Goal: Task Accomplishment & Management: Complete application form

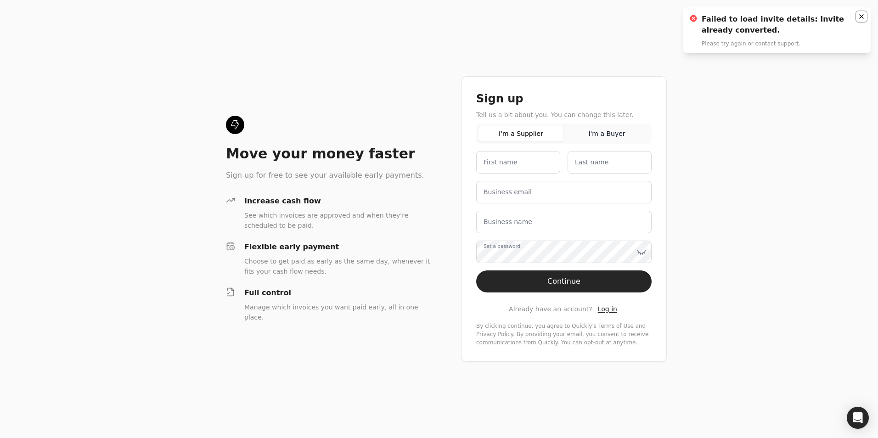
click at [863, 17] on icon "Notifications (F8)" at bounding box center [861, 16] width 7 height 7
click at [599, 308] on span "Log in" at bounding box center [607, 308] width 19 height 7
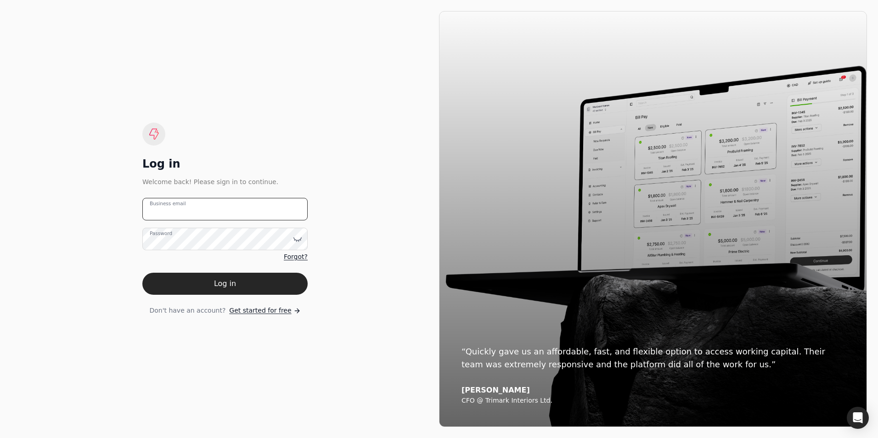
click at [208, 213] on email "Business email" at bounding box center [224, 209] width 165 height 22
type email "[EMAIL_ADDRESS][DOMAIN_NAME]"
click at [142, 273] on button "Log in" at bounding box center [224, 284] width 165 height 22
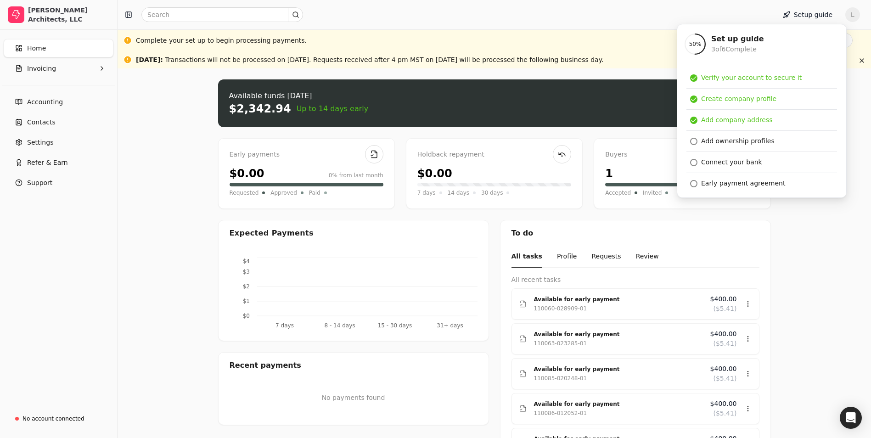
click at [146, 224] on div "Upload file: Drag your invoice here to upload or browse for files Available fun…" at bounding box center [494, 284] width 753 height 432
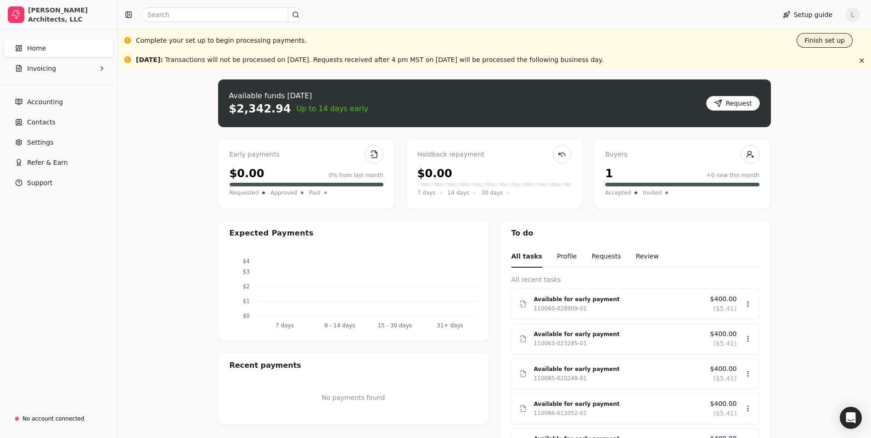
click at [821, 44] on button "Finish set up" at bounding box center [825, 40] width 56 height 15
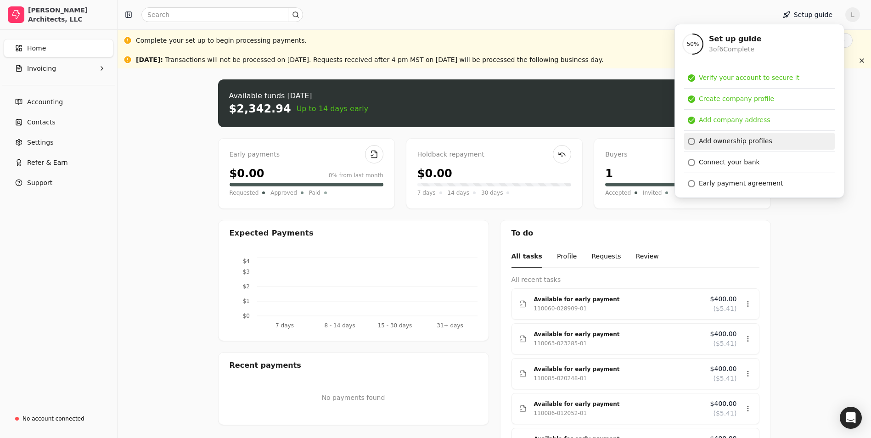
click at [723, 139] on div "Add ownership profiles" at bounding box center [735, 141] width 73 height 10
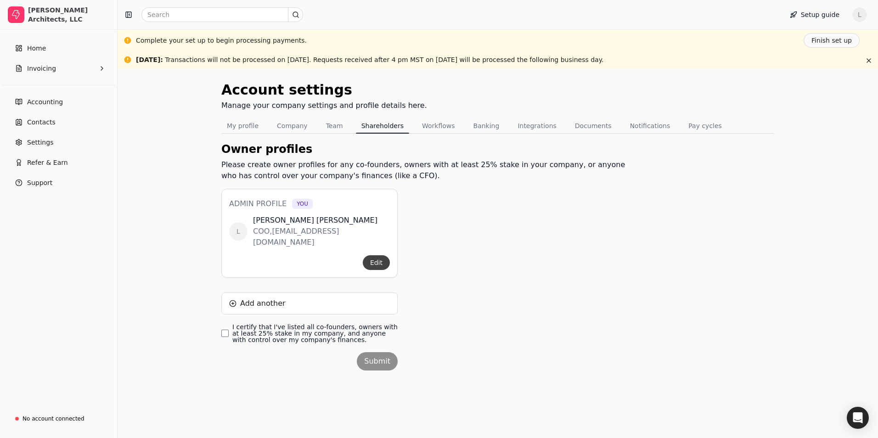
click at [381, 255] on button "Edit" at bounding box center [376, 262] width 27 height 15
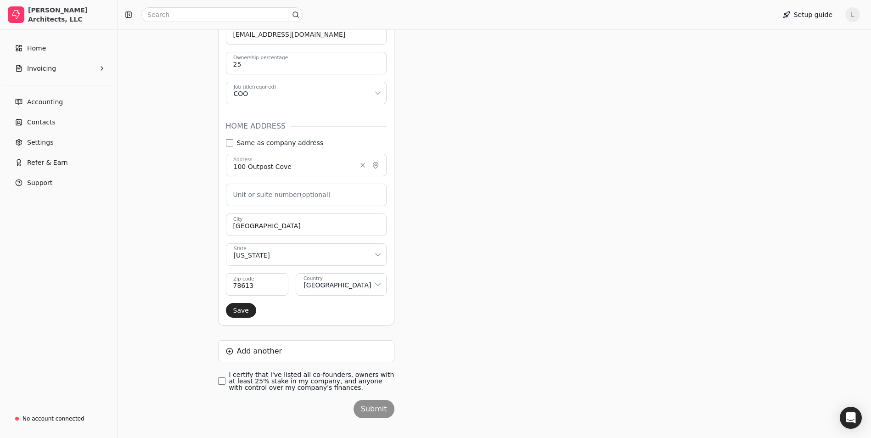
scroll to position [268, 0]
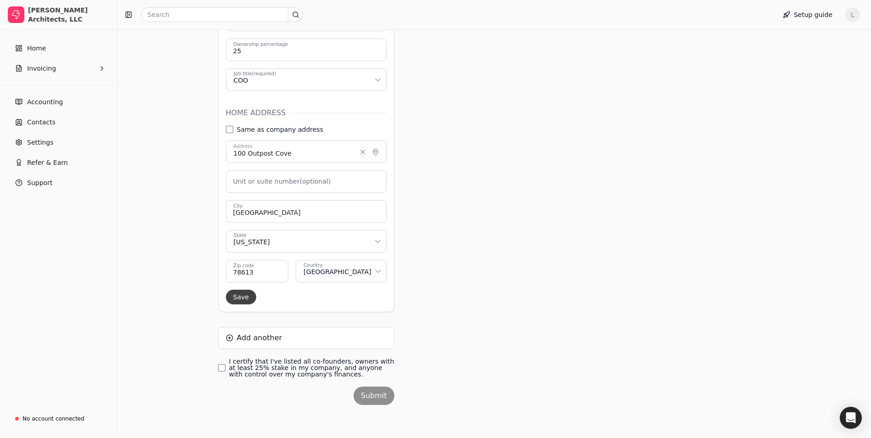
click at [238, 300] on button "Save" at bounding box center [241, 297] width 30 height 15
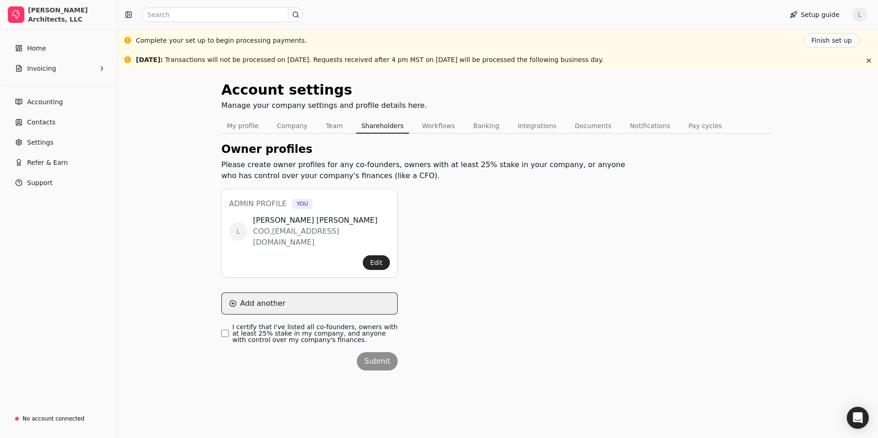
click at [261, 292] on button "Add another" at bounding box center [309, 303] width 176 height 22
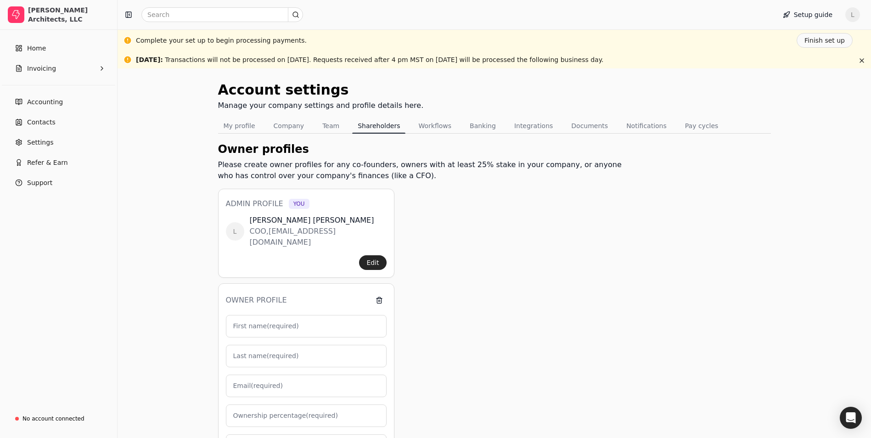
click at [254, 321] on label "First name (required)" at bounding box center [266, 326] width 66 height 10
click at [254, 315] on input "First name (required)" at bounding box center [306, 326] width 161 height 22
type input "C"
type input "0"
type input "[PERSON_NAME]"
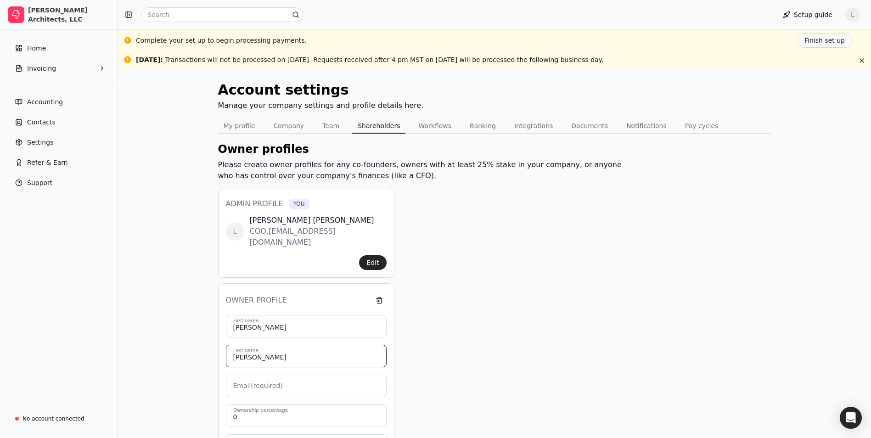
type input "[PERSON_NAME]"
type input "[EMAIL_ADDRESS][DOMAIN_NAME]"
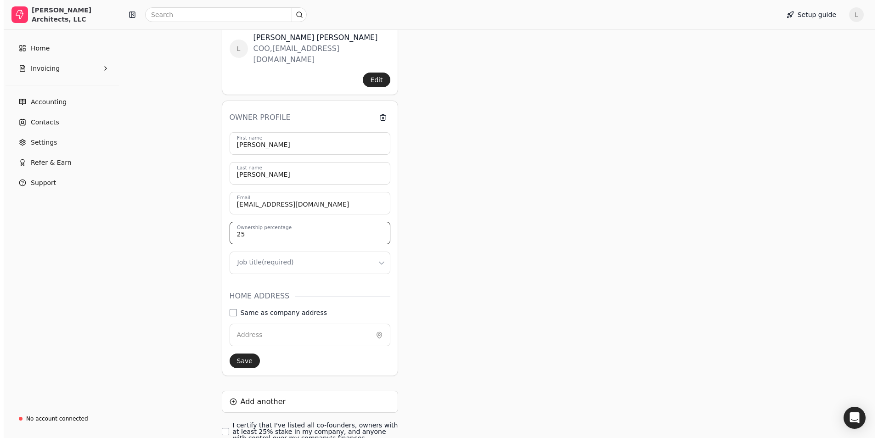
scroll to position [184, 0]
type input "25"
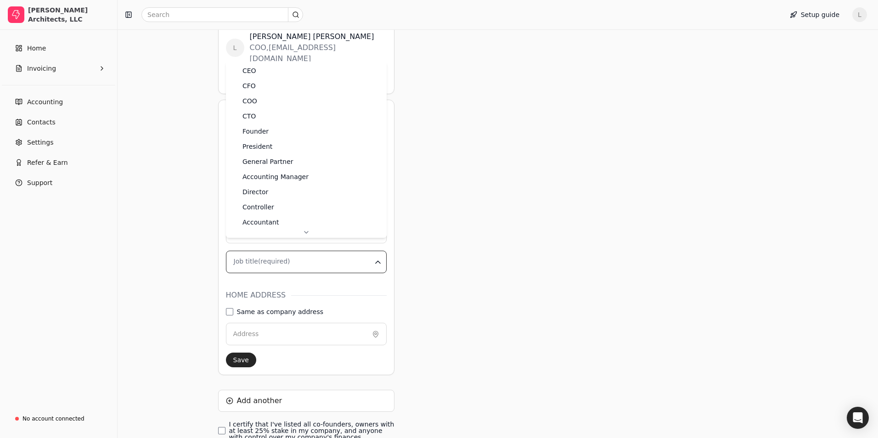
click at [247, 250] on html "[PERSON_NAME] Architects, LLC Home Invoicing Accounting Contacts Settings Refer…" at bounding box center [439, 158] width 878 height 685
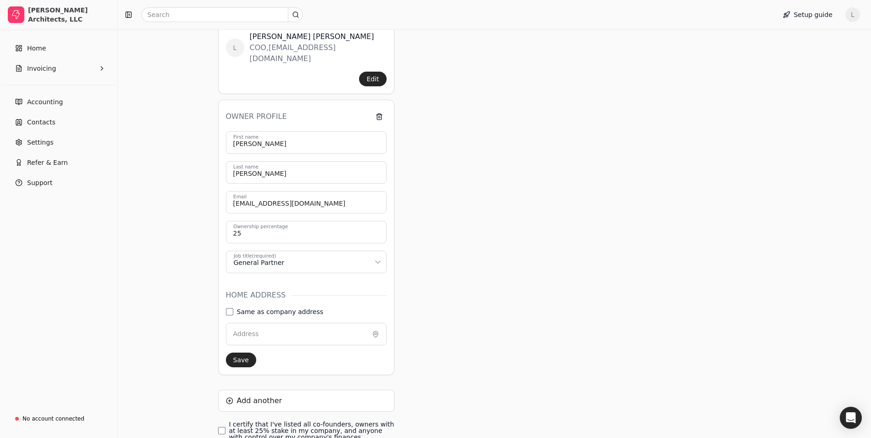
click at [248, 329] on label "Address" at bounding box center [246, 334] width 26 height 10
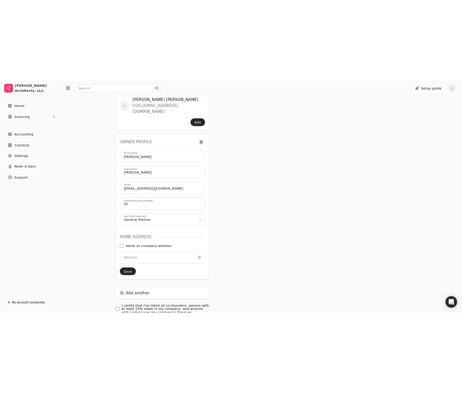
scroll to position [230, 0]
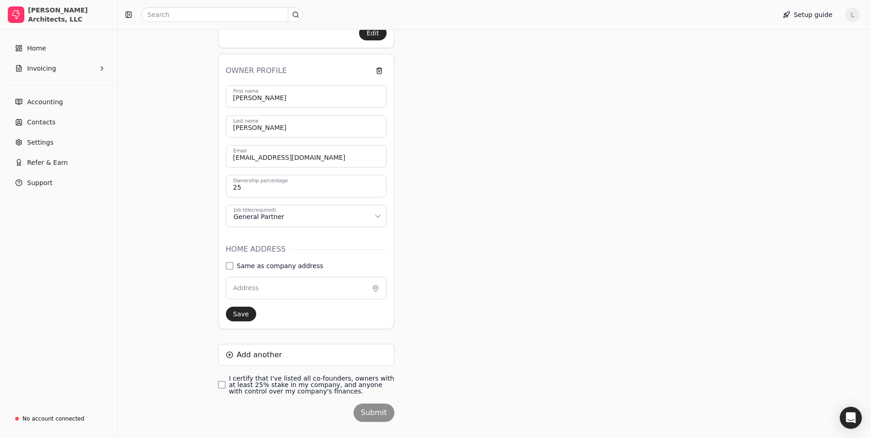
click at [255, 283] on label "Address" at bounding box center [246, 288] width 26 height 10
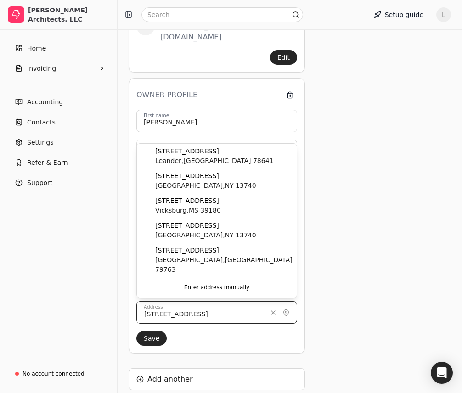
type input "[STREET_ADDRESS]"
click at [166, 303] on input "[STREET_ADDRESS]" at bounding box center [216, 312] width 161 height 22
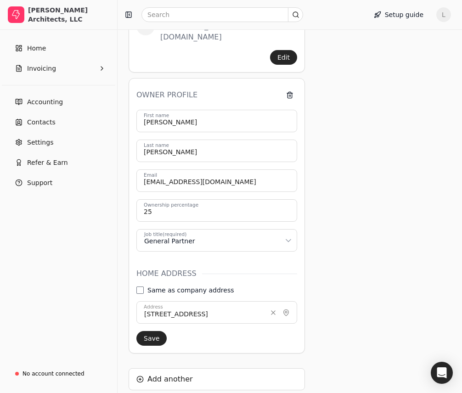
click at [286, 309] on icon at bounding box center [286, 312] width 5 height 6
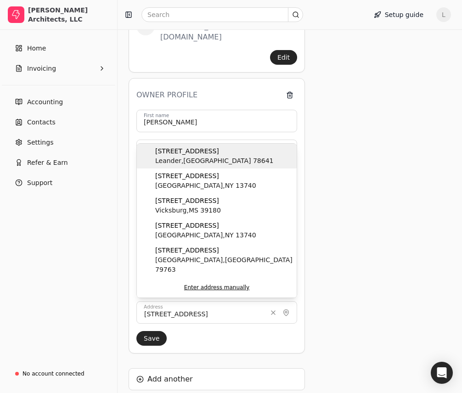
click at [209, 160] on div "[STREET_ADDRESS]" at bounding box center [217, 156] width 160 height 25
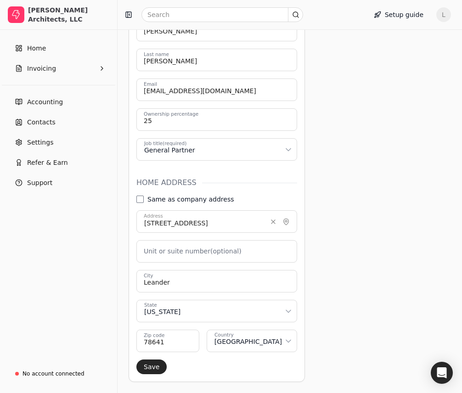
scroll to position [321, 0]
click at [152, 359] on button "Save" at bounding box center [151, 366] width 30 height 15
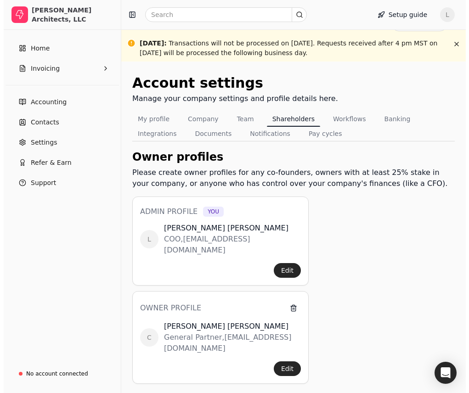
scroll to position [122, 0]
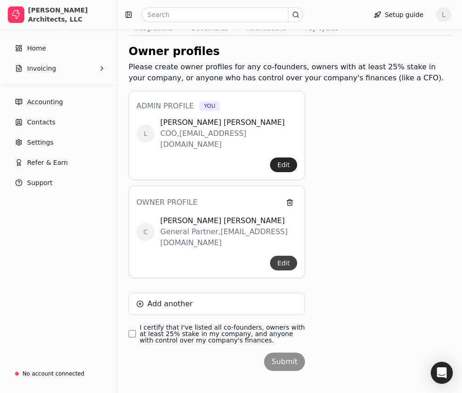
click at [285, 256] on button "Edit" at bounding box center [283, 263] width 27 height 15
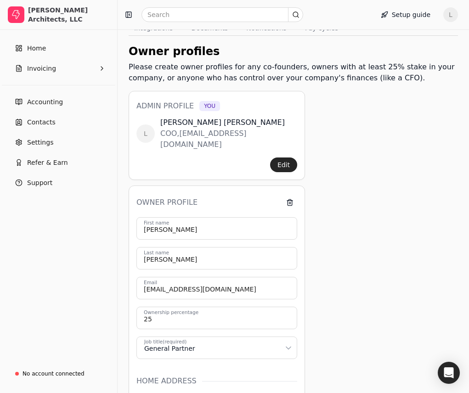
click at [198, 338] on html "[PERSON_NAME] Architects, LLC Home Invoicing Accounting Contacts Settings Refer…" at bounding box center [234, 292] width 469 height 828
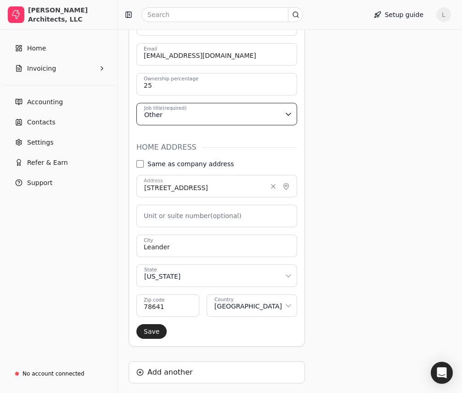
scroll to position [398, 0]
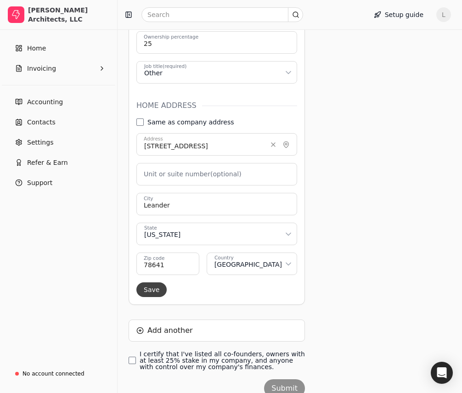
click at [147, 282] on button "Save" at bounding box center [151, 289] width 30 height 15
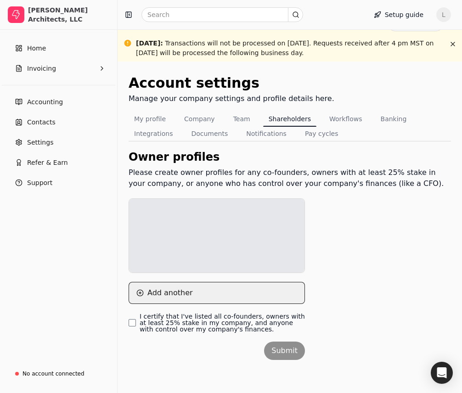
scroll to position [111, 0]
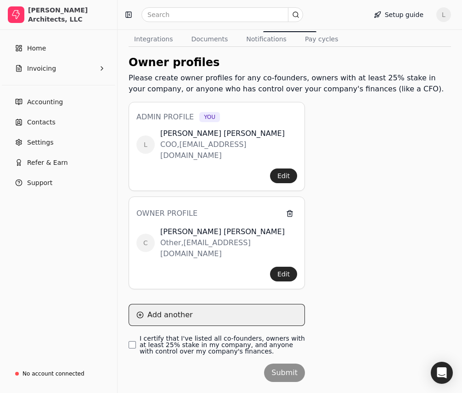
click at [159, 304] on button "Add another" at bounding box center [217, 315] width 176 height 22
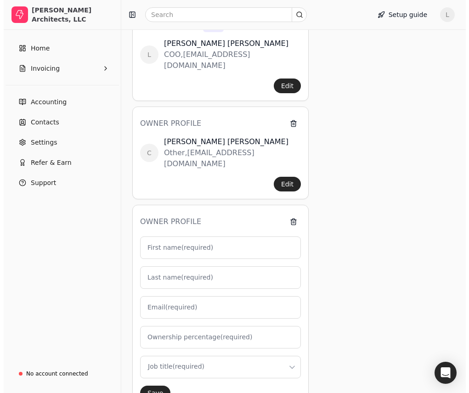
scroll to position [203, 0]
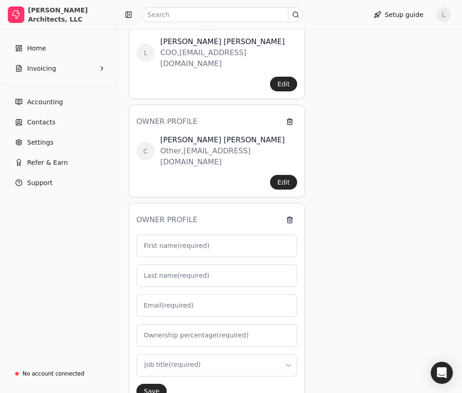
click at [194, 241] on label "First name (required)" at bounding box center [177, 246] width 66 height 10
click at [194, 235] on input "First name (required)" at bounding box center [216, 246] width 161 height 22
type input "M"
type input "0"
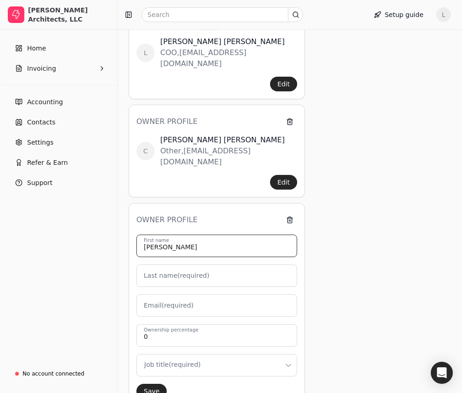
type input "[PERSON_NAME]"
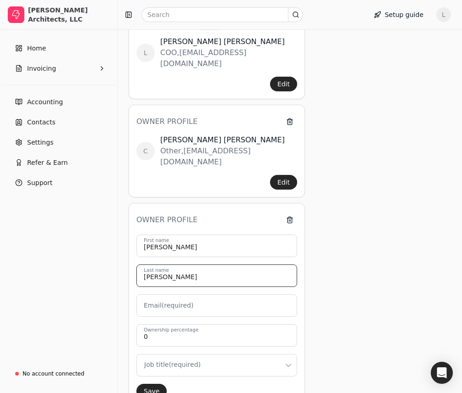
type input "[PERSON_NAME]"
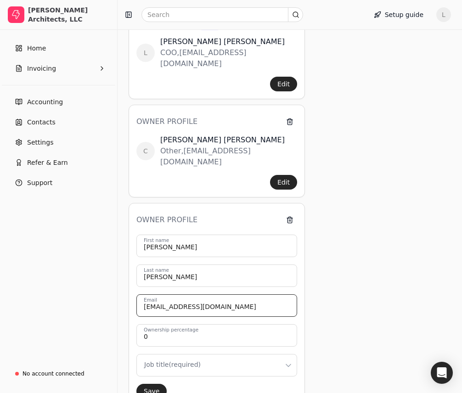
type input "[EMAIL_ADDRESS][DOMAIN_NAME]"
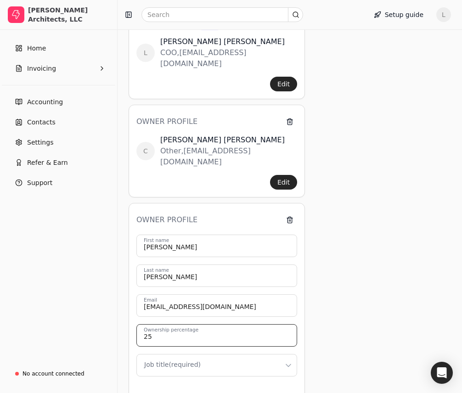
type input "25"
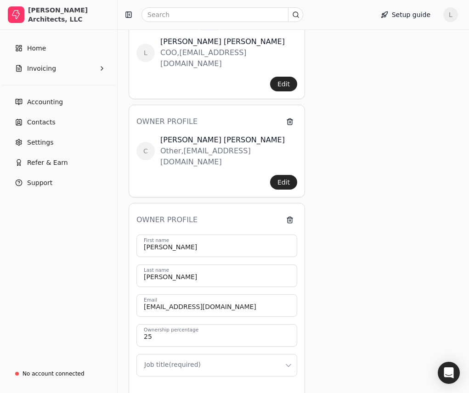
click at [206, 343] on html "[PERSON_NAME] Architects, LLC Home Invoicing Accounting Contacts Settings Refer…" at bounding box center [234, 200] width 469 height 807
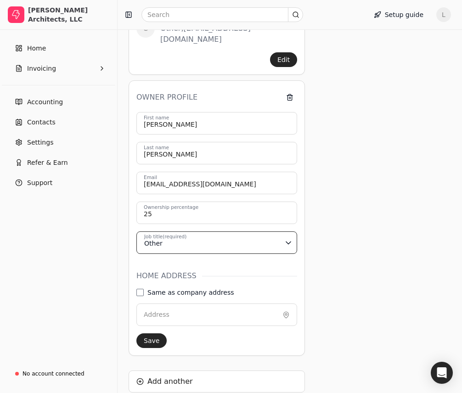
scroll to position [341, 0]
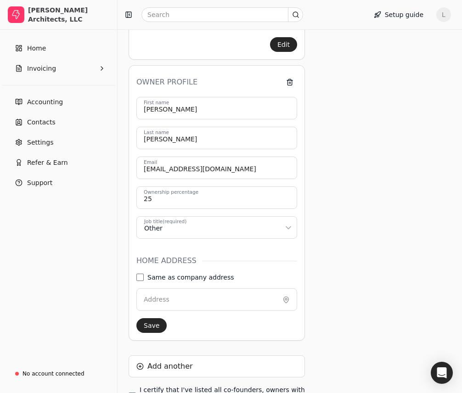
click at [157, 295] on label "Address" at bounding box center [157, 300] width 26 height 10
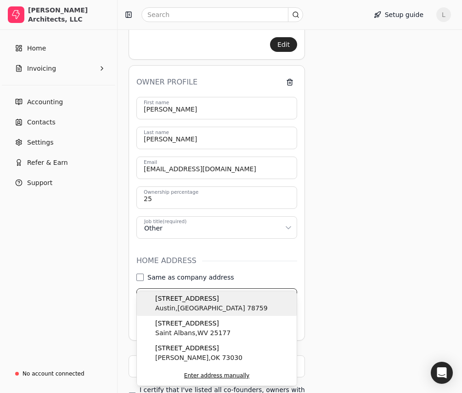
type input "[STREET_ADDRESS]"
click at [165, 302] on span "[STREET_ADDRESS]" at bounding box center [211, 299] width 112 height 10
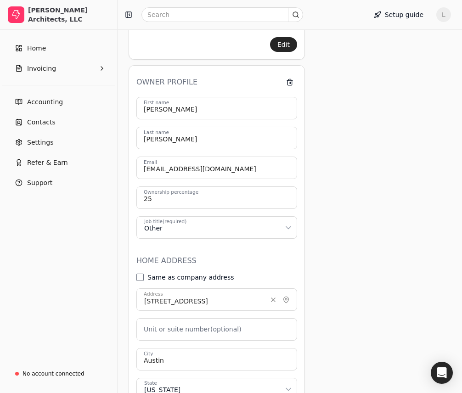
click at [166, 325] on label "Unit or suite number (optional)" at bounding box center [193, 330] width 98 height 10
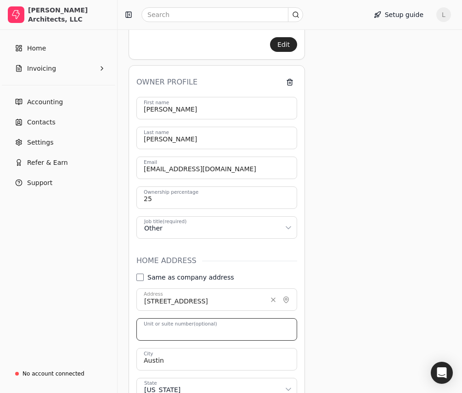
click at [166, 318] on number "Unit or suite number (optional)" at bounding box center [216, 329] width 161 height 22
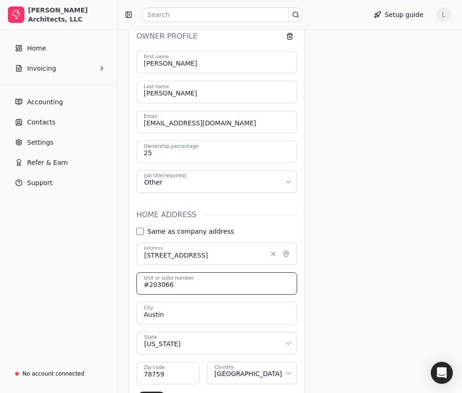
scroll to position [432, 0]
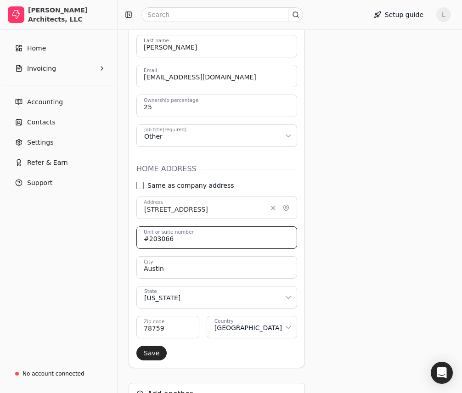
type number "#203066"
drag, startPoint x: 170, startPoint y: 308, endPoint x: 111, endPoint y: 302, distance: 59.6
click at [112, 302] on div "[PERSON_NAME] Architects, LLC Home Invoicing Accounting Contacts Settings Refer…" at bounding box center [231, 31] width 462 height 927
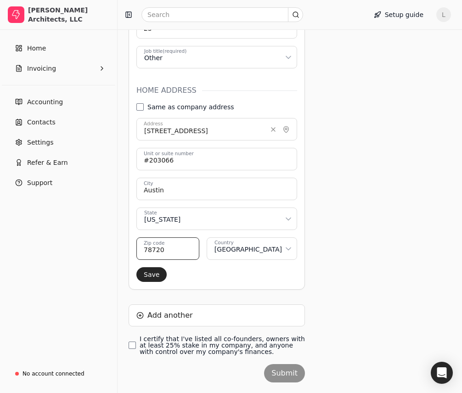
scroll to position [511, 0]
type code "78720"
click at [145, 267] on button "Save" at bounding box center [151, 274] width 30 height 15
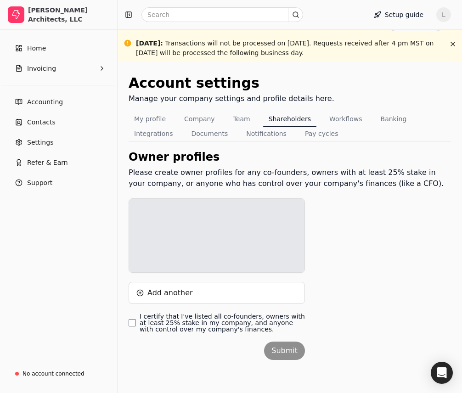
scroll to position [198, 0]
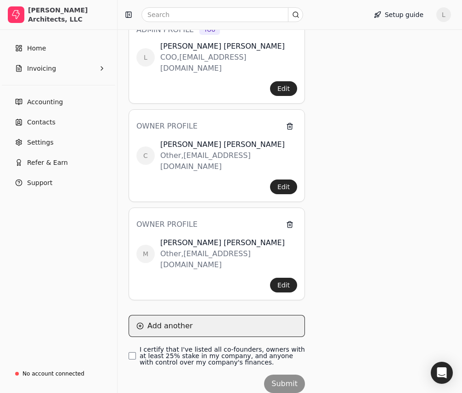
click at [141, 315] on button "Add another" at bounding box center [217, 326] width 176 height 22
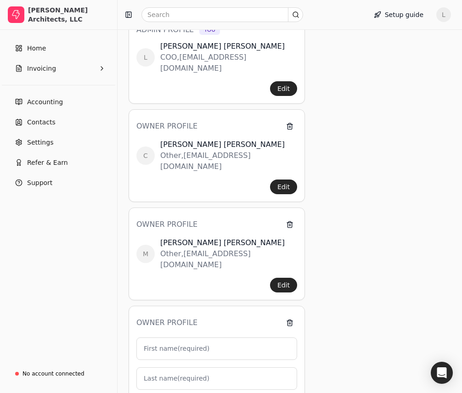
click at [153, 344] on label "First name (required)" at bounding box center [177, 349] width 66 height 10
click at [153, 337] on input "First name (required)" at bounding box center [216, 348] width 161 height 22
type input "M"
type input "0"
type input "[PERSON_NAME]"
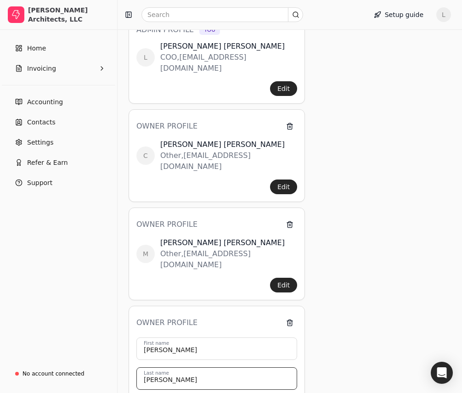
type input "[PERSON_NAME]"
type input "[EMAIL_ADDRESS][DOMAIN_NAME]"
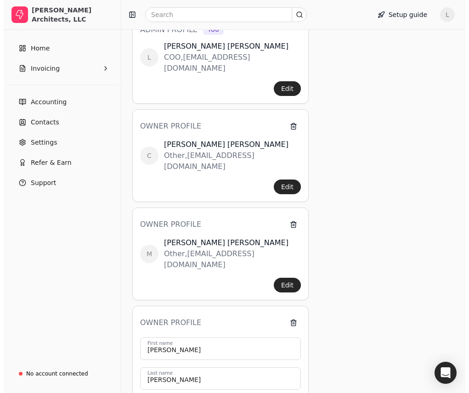
scroll to position [407, 0]
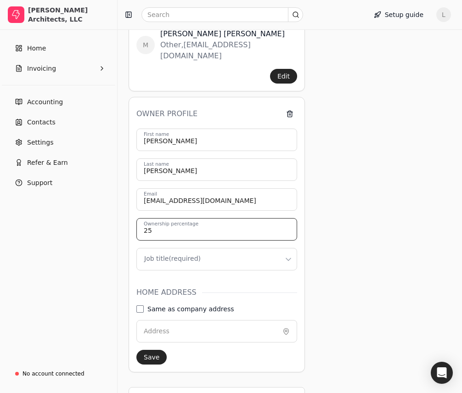
type input "25"
click at [165, 227] on html "[PERSON_NAME] Architects, LLC Home Invoicing Accounting Contacts Settings Refer…" at bounding box center [231, 45] width 462 height 905
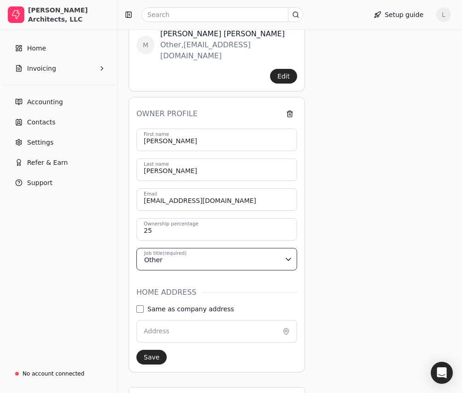
scroll to position [453, 0]
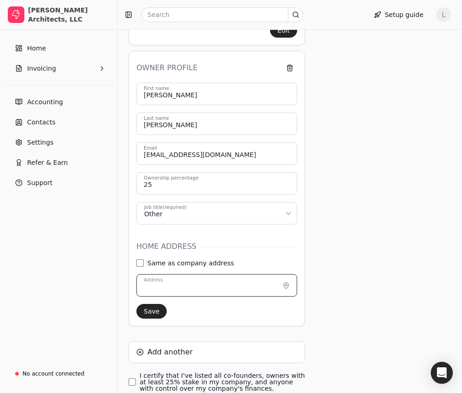
click at [171, 274] on input "Address" at bounding box center [216, 285] width 161 height 22
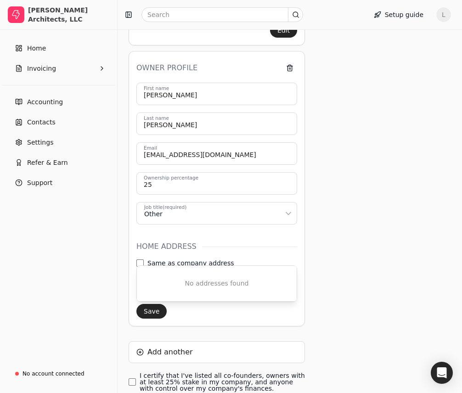
click at [171, 274] on input "Address" at bounding box center [216, 285] width 161 height 22
type input "[STREET_ADDRESS]"
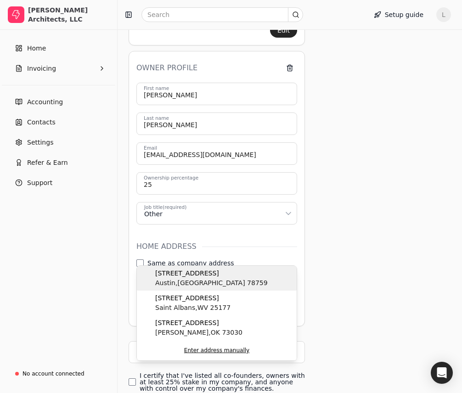
click at [180, 283] on span "[GEOGRAPHIC_DATA]" at bounding box center [211, 283] width 112 height 10
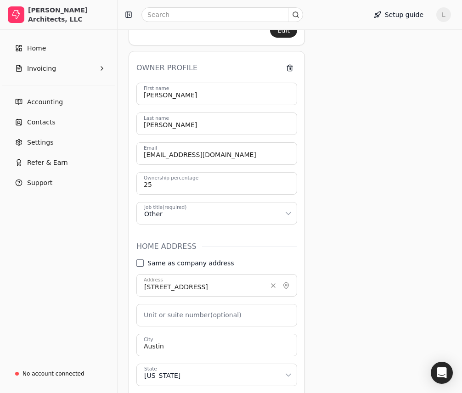
click at [175, 310] on label "Unit or suite number (optional)" at bounding box center [193, 315] width 98 height 10
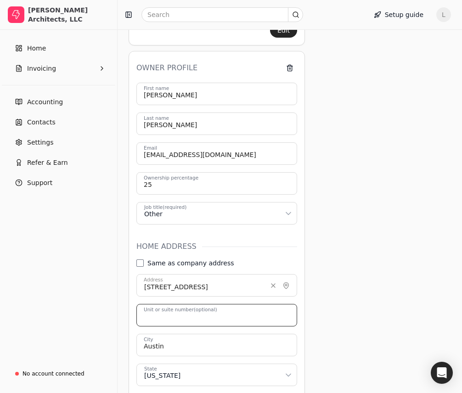
click at [175, 304] on number "Unit or suite number (optional)" at bounding box center [216, 315] width 161 height 22
type number "#203066"
type code "78720"
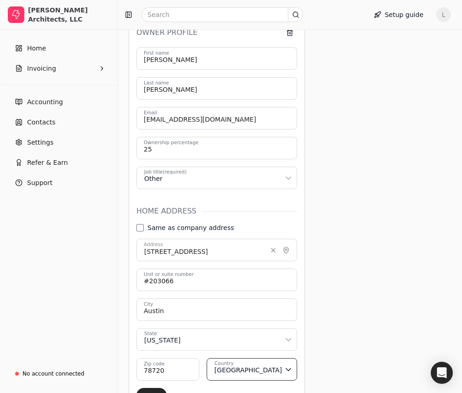
scroll to position [545, 0]
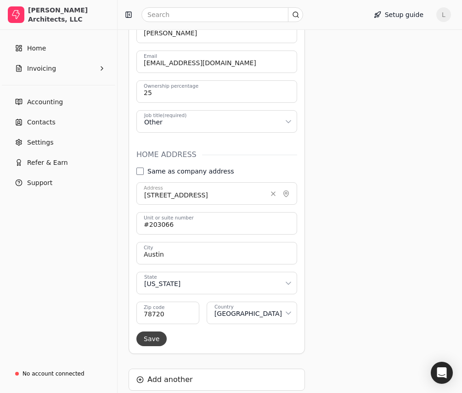
click at [154, 331] on button "Save" at bounding box center [151, 338] width 30 height 15
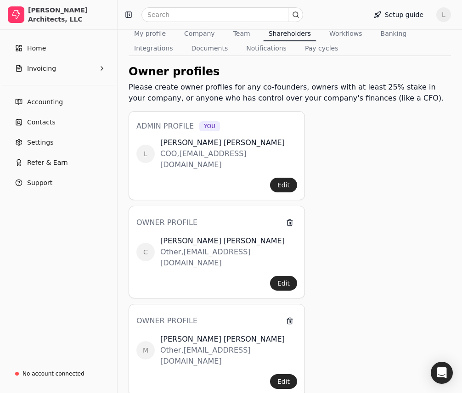
scroll to position [286, 0]
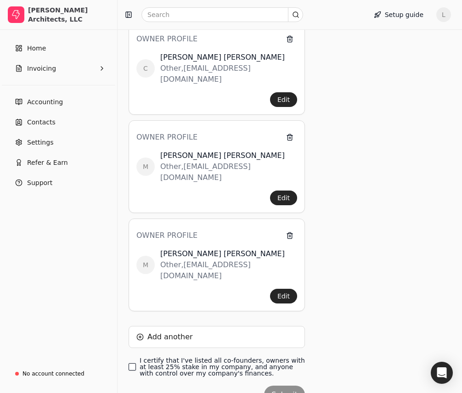
click at [132, 363] on finances\ "I certify that I've listed all co-founders, owners with at least 25% stake in m…" at bounding box center [132, 366] width 7 height 7
click at [288, 386] on button "Submit" at bounding box center [284, 395] width 41 height 18
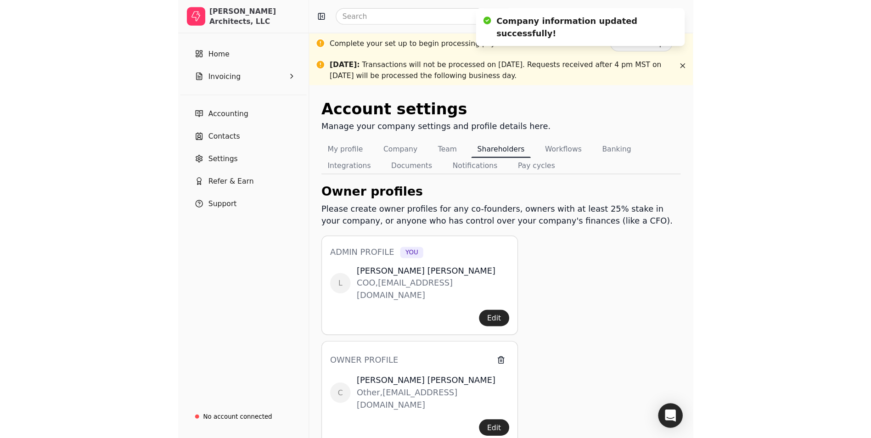
scroll to position [0, 0]
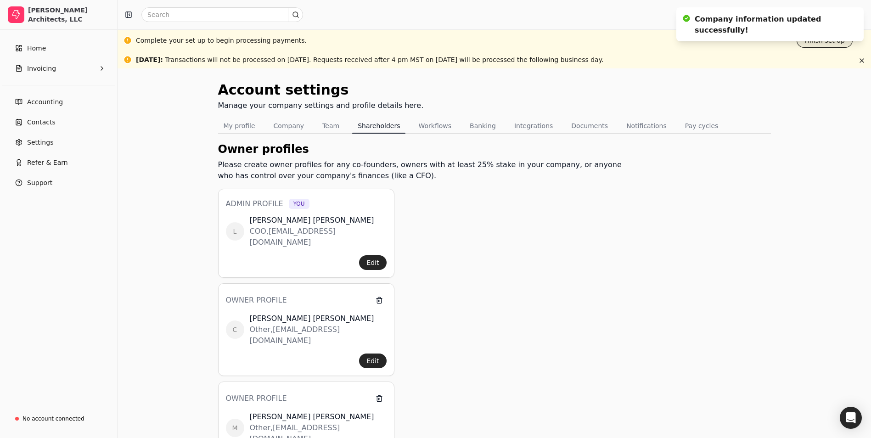
click at [826, 43] on button "Finish set up" at bounding box center [825, 40] width 56 height 15
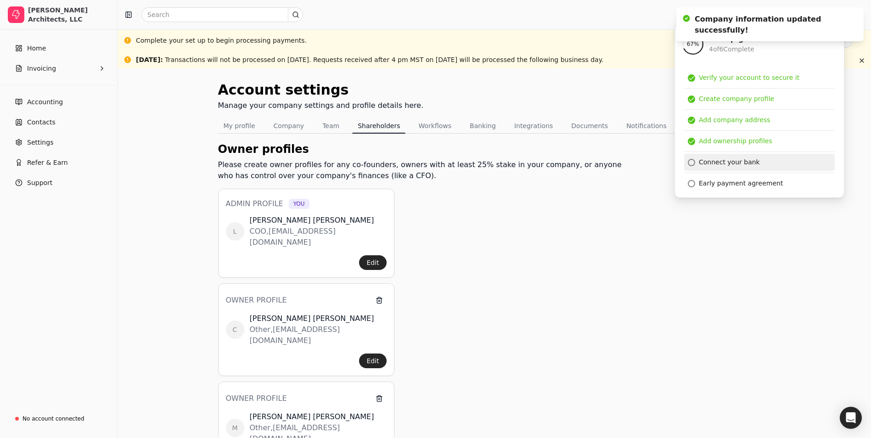
click at [738, 161] on div "Connect your bank" at bounding box center [729, 162] width 61 height 10
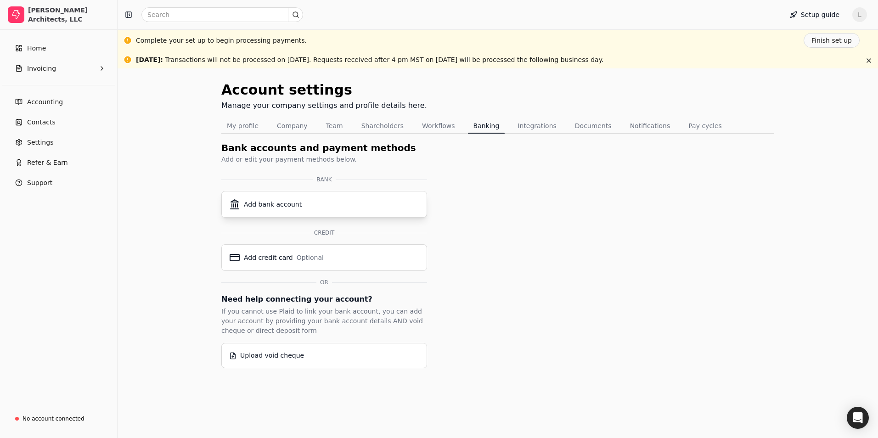
click at [292, 203] on div "Add bank account" at bounding box center [273, 205] width 58 height 10
click at [836, 40] on button "Finish set up" at bounding box center [831, 40] width 56 height 15
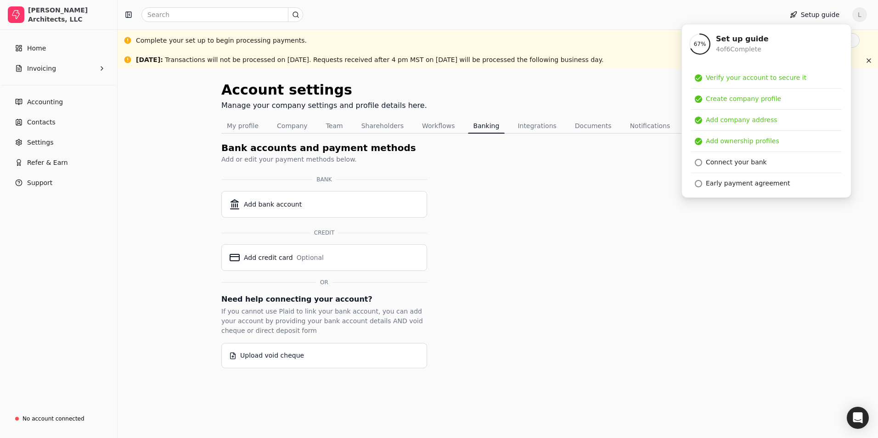
click at [562, 221] on div "Account settings Manage your company settings and profile details here. My prof…" at bounding box center [497, 223] width 553 height 289
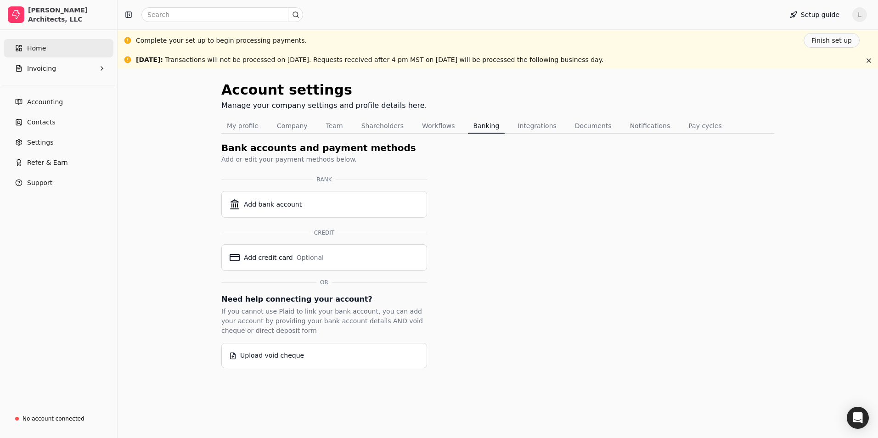
click at [43, 48] on span "Home" at bounding box center [36, 49] width 19 height 10
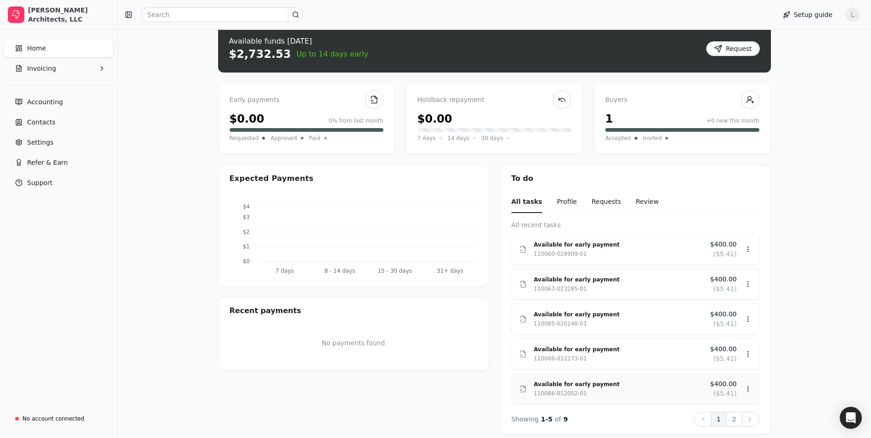
scroll to position [62, 0]
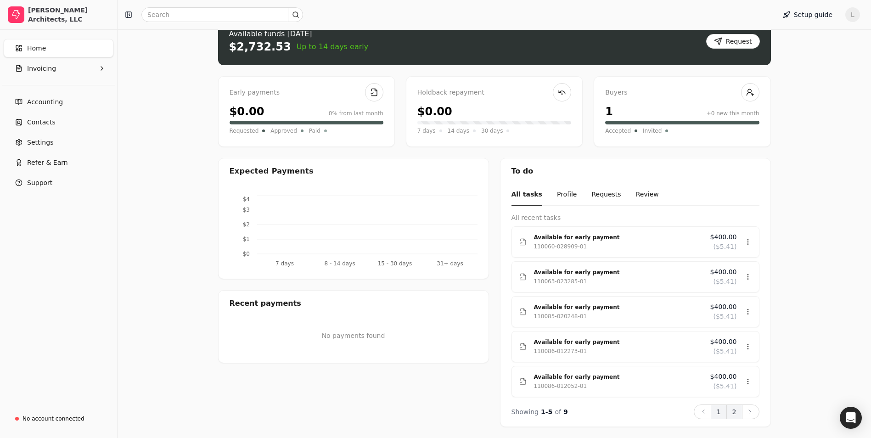
click at [739, 410] on button "2" at bounding box center [734, 411] width 16 height 15
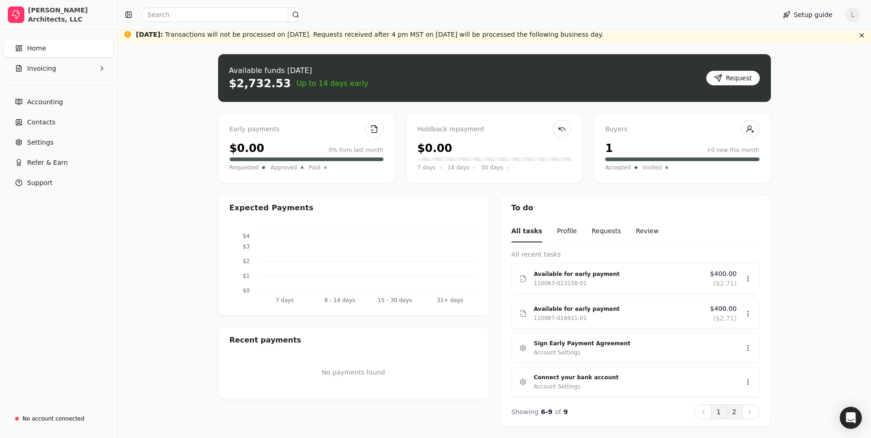
click at [718, 414] on button "1" at bounding box center [719, 411] width 16 height 15
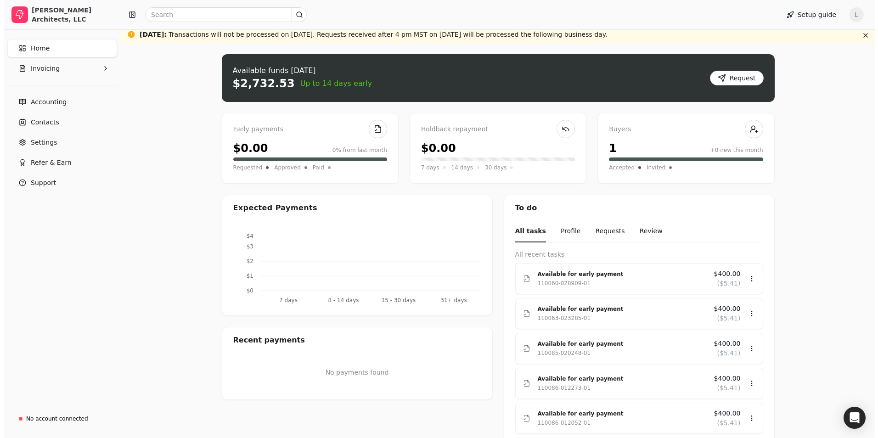
scroll to position [0, 0]
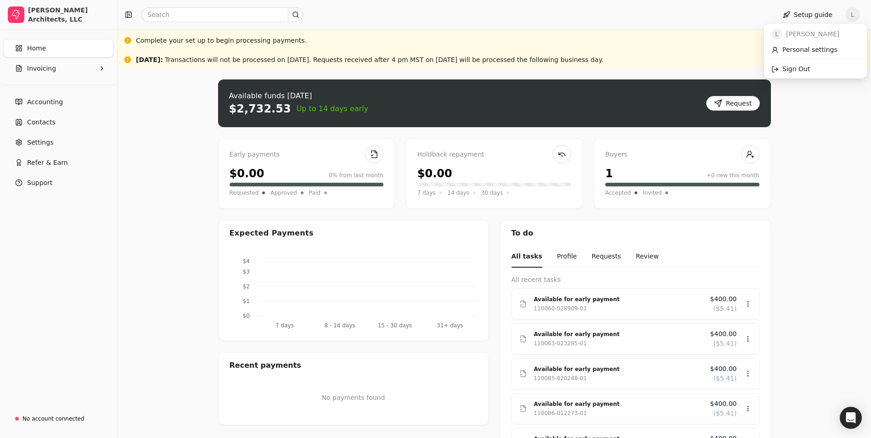
click at [860, 17] on span "L" at bounding box center [852, 14] width 15 height 15
click at [794, 67] on span "Sign Out" at bounding box center [796, 69] width 28 height 10
